Goal: Information Seeking & Learning: Learn about a topic

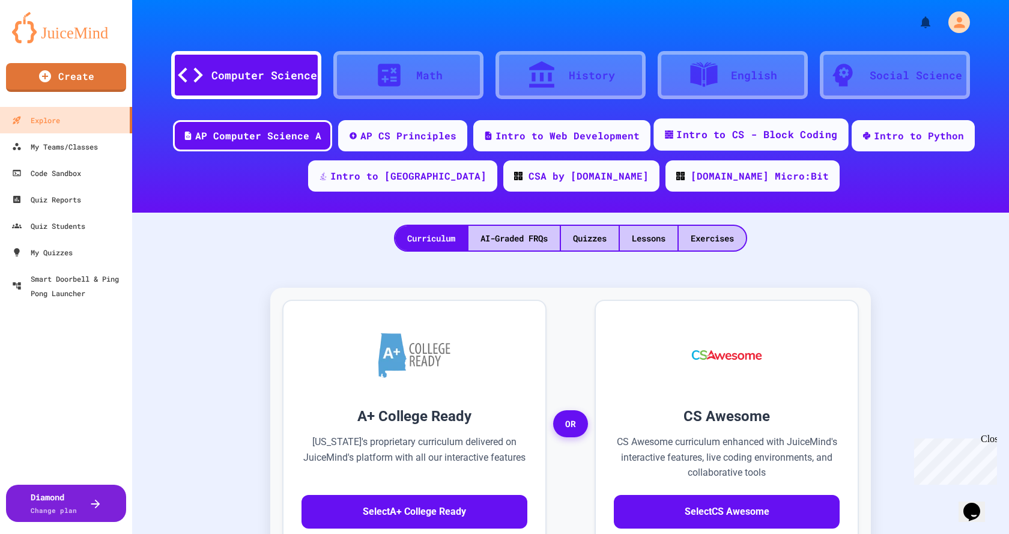
click at [720, 139] on div "Intro to CS - Block Coding" at bounding box center [757, 134] width 161 height 15
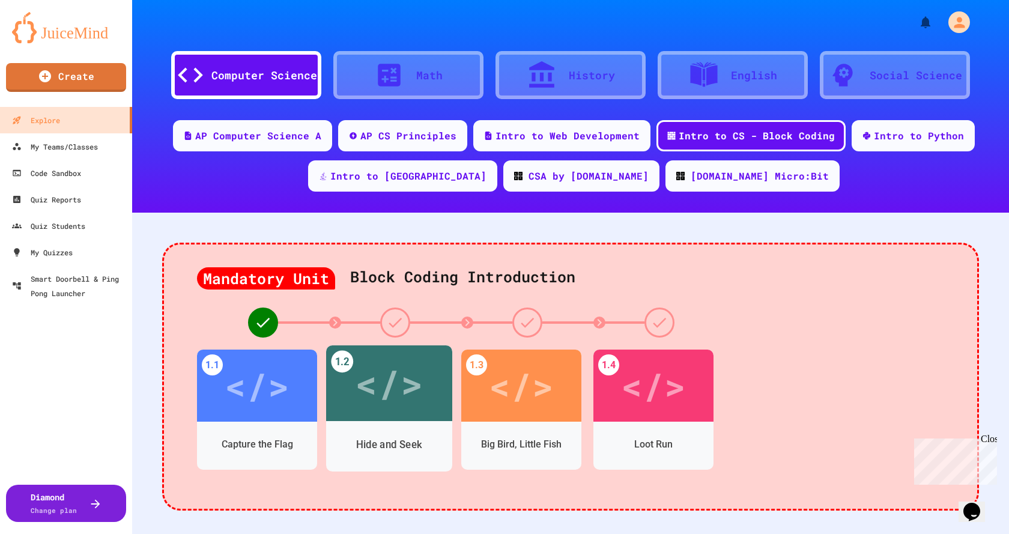
scroll to position [60, 0]
